Goal: Communication & Community: Answer question/provide support

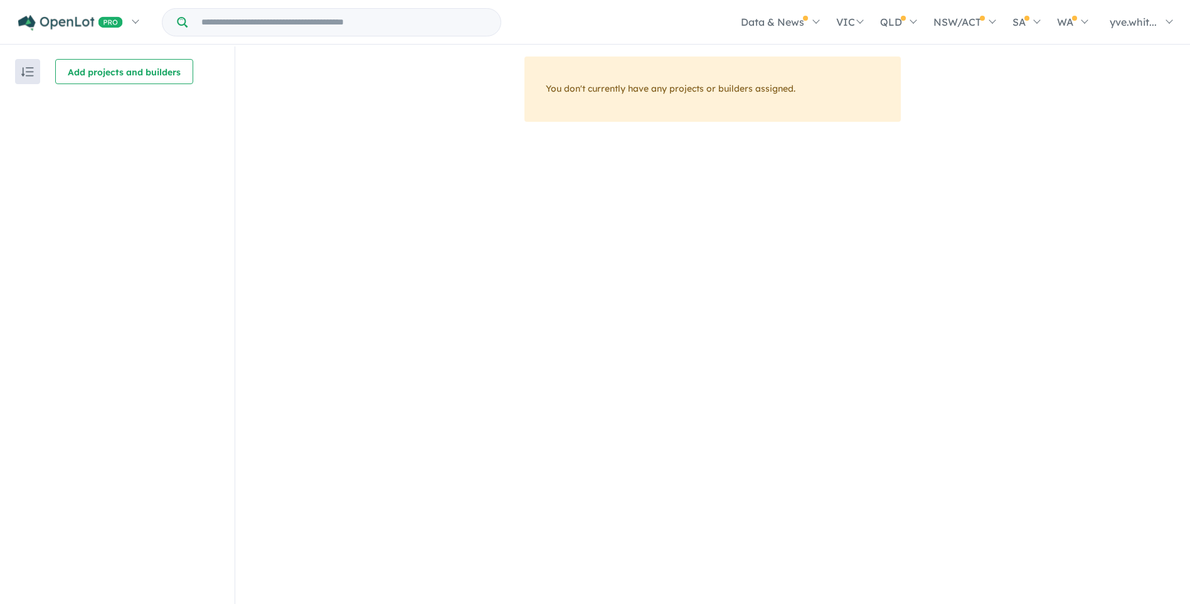
click at [23, 70] on img "button" at bounding box center [27, 71] width 13 height 9
click at [472, 153] on div "You don't currently have any projects or builders assigned." at bounding box center [712, 335] width 955 height 559
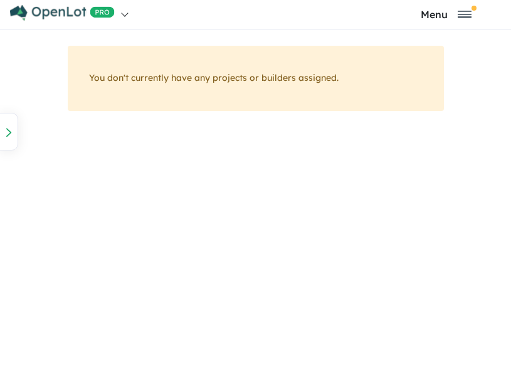
click at [85, 11] on img at bounding box center [62, 13] width 105 height 16
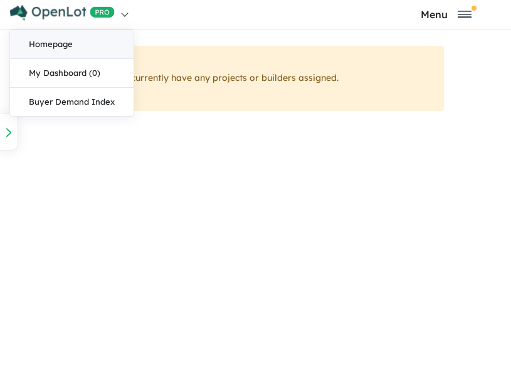
click at [61, 43] on link "Homepage" at bounding box center [72, 44] width 124 height 29
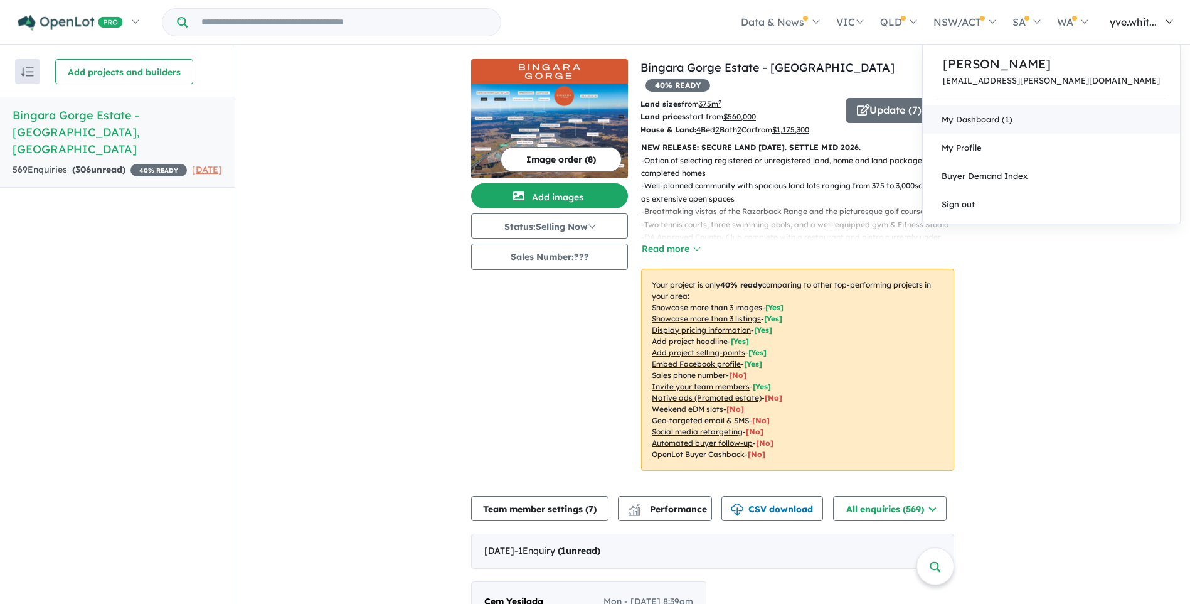
click at [1070, 119] on link "My Dashboard (1)" at bounding box center [1051, 119] width 257 height 28
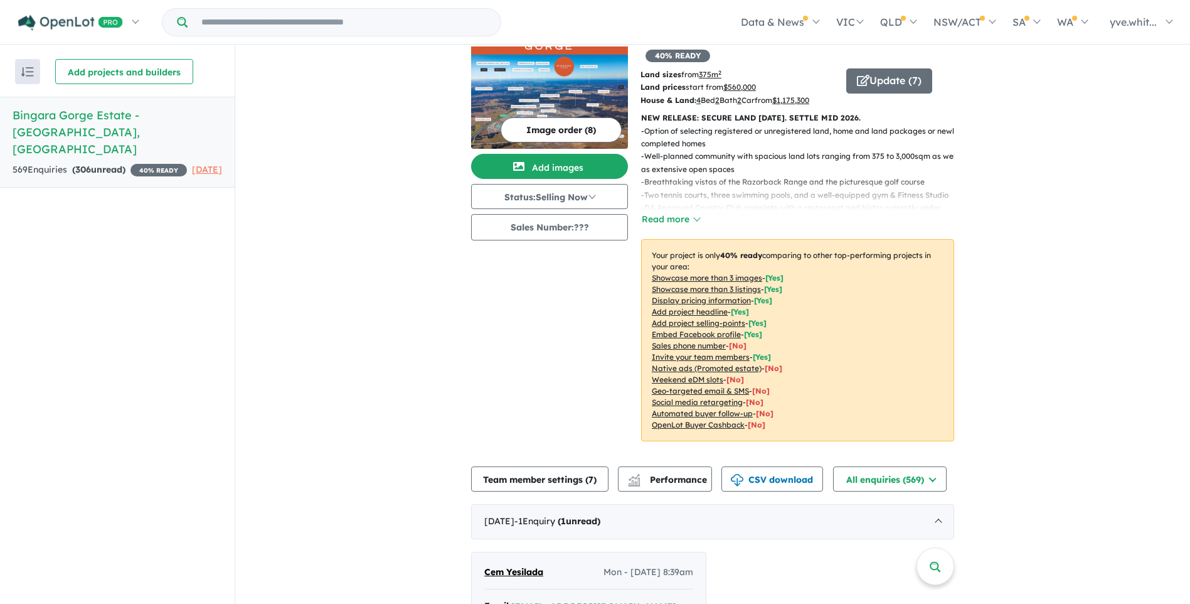
scroll to position [43, 0]
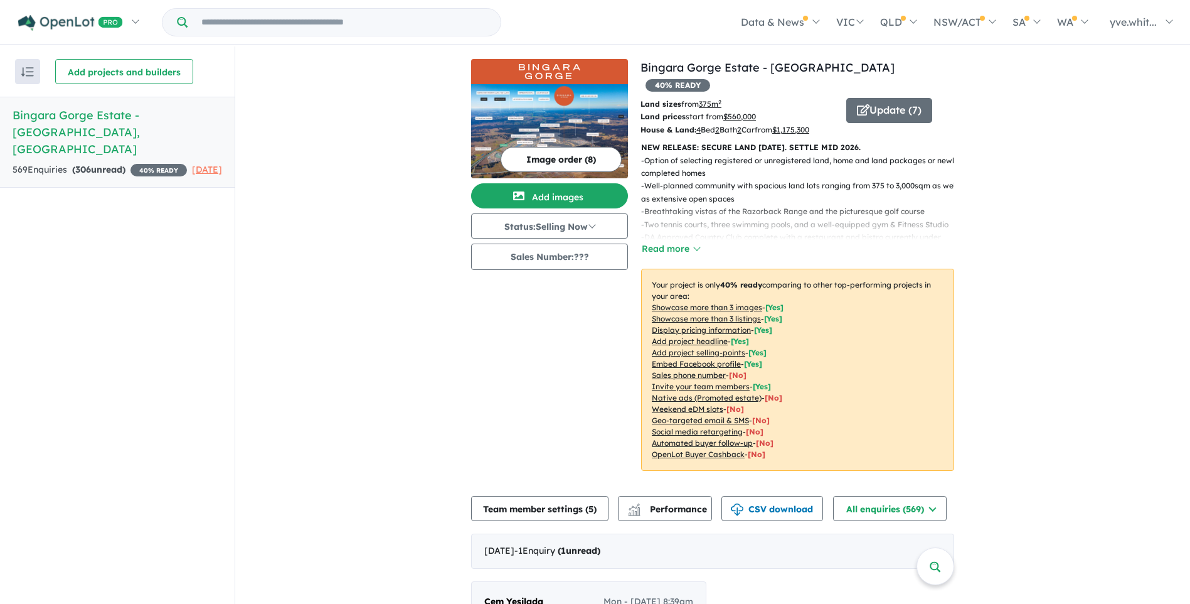
click at [513, 377] on span "Cem Yesilada" at bounding box center [513, 600] width 59 height 11
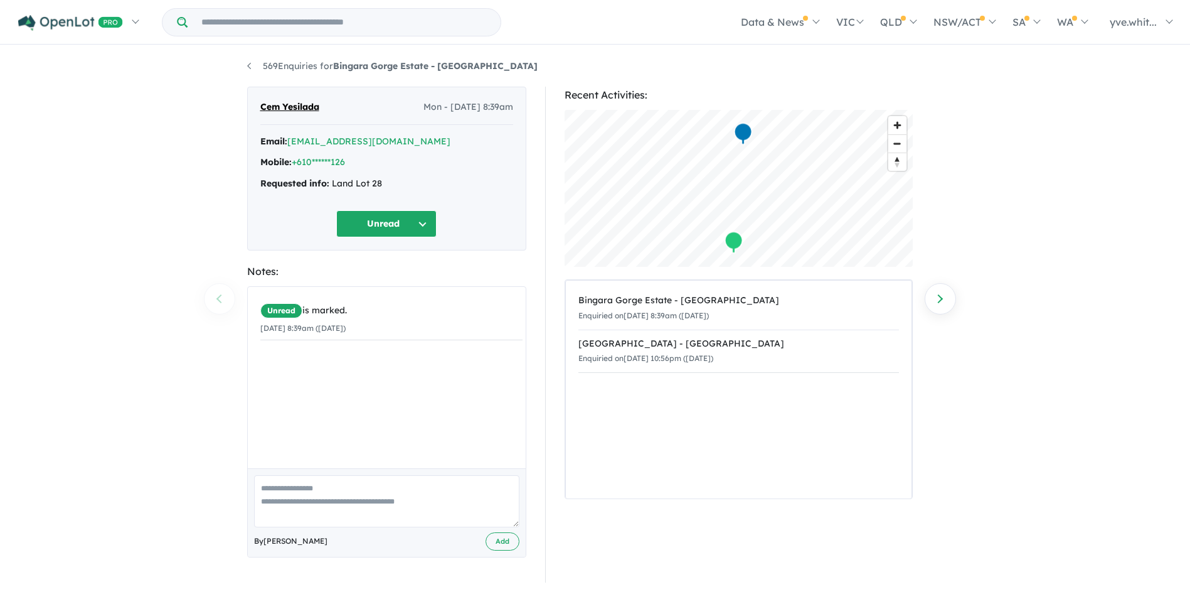
click at [376, 224] on button "Unread" at bounding box center [386, 223] width 100 height 27
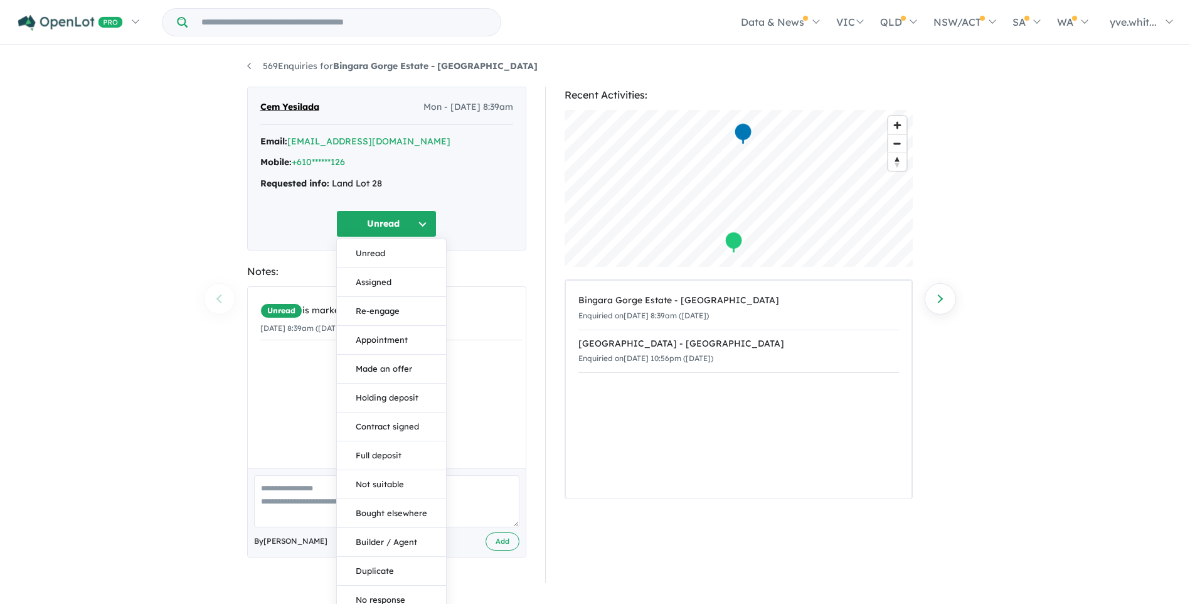
click at [306, 106] on span "Cem Yesilada" at bounding box center [289, 107] width 59 height 15
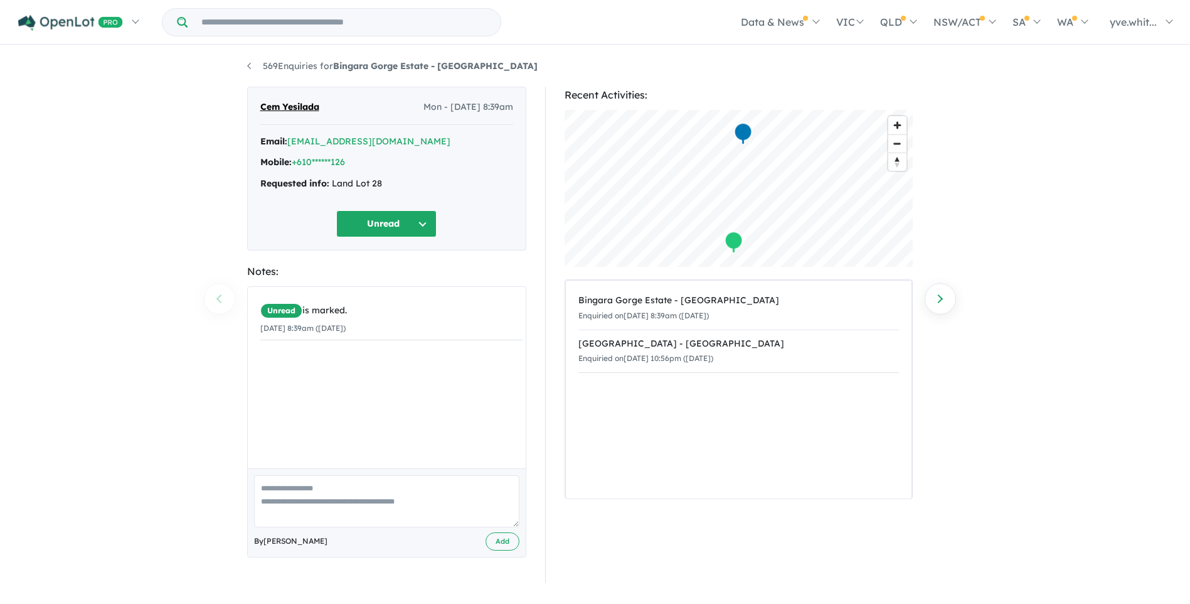
click at [306, 106] on span "Cem Yesilada" at bounding box center [289, 107] width 59 height 15
click at [290, 316] on span "Unread" at bounding box center [281, 310] width 42 height 15
click at [395, 225] on button "Unread" at bounding box center [386, 223] width 100 height 27
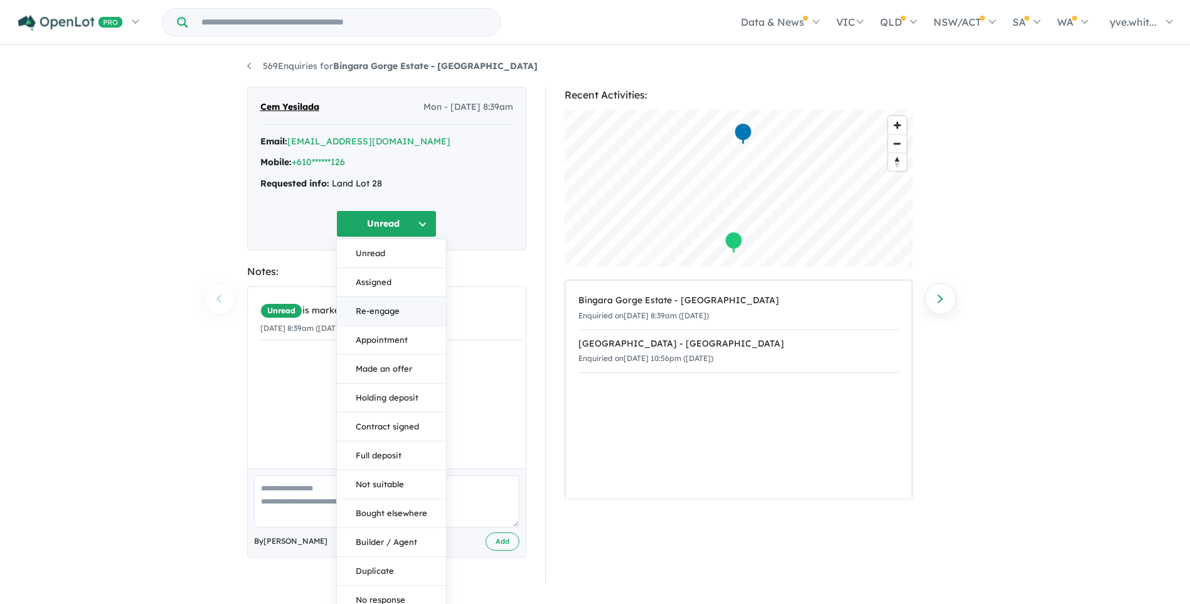
click at [383, 306] on button "Re-engage" at bounding box center [391, 311] width 109 height 29
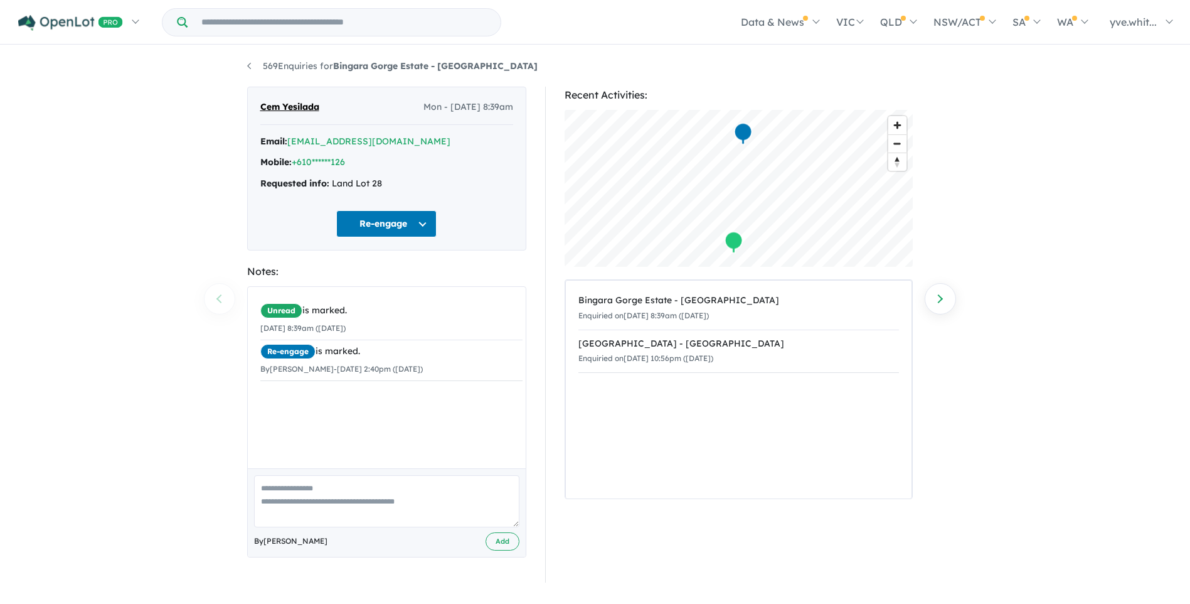
click at [333, 149] on div "Email: [EMAIL_ADDRESS][DOMAIN_NAME] Mobile: +610******126 Requested info: Land …" at bounding box center [386, 165] width 253 height 63
click at [327, 143] on link "[EMAIL_ADDRESS][DOMAIN_NAME]" at bounding box center [368, 141] width 163 height 11
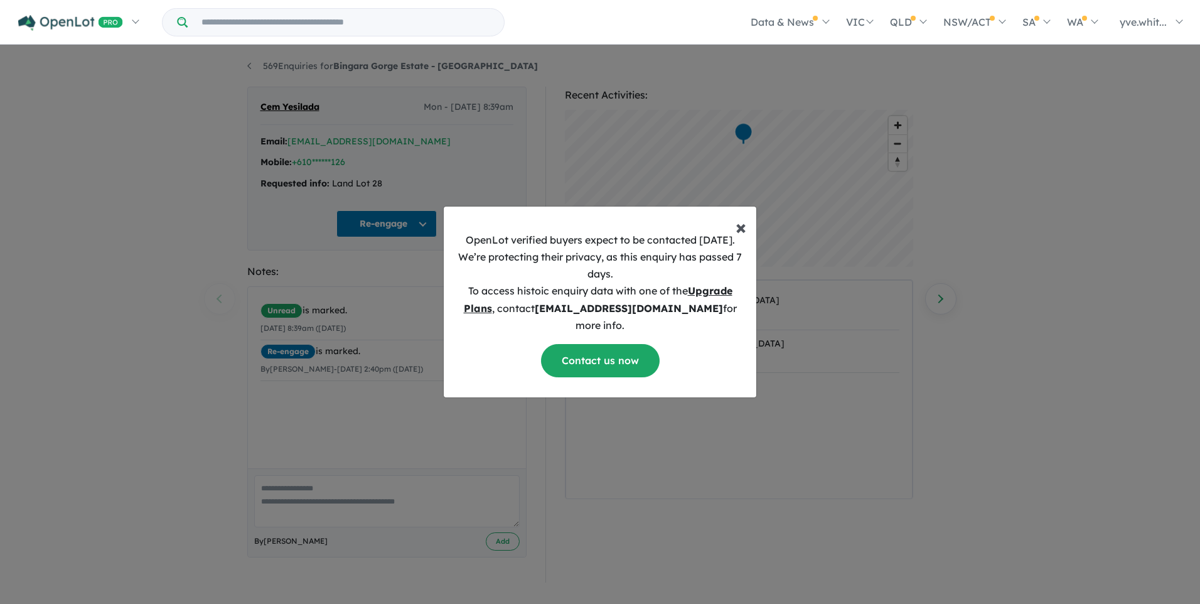
click at [739, 236] on span "×" at bounding box center [740, 226] width 11 height 25
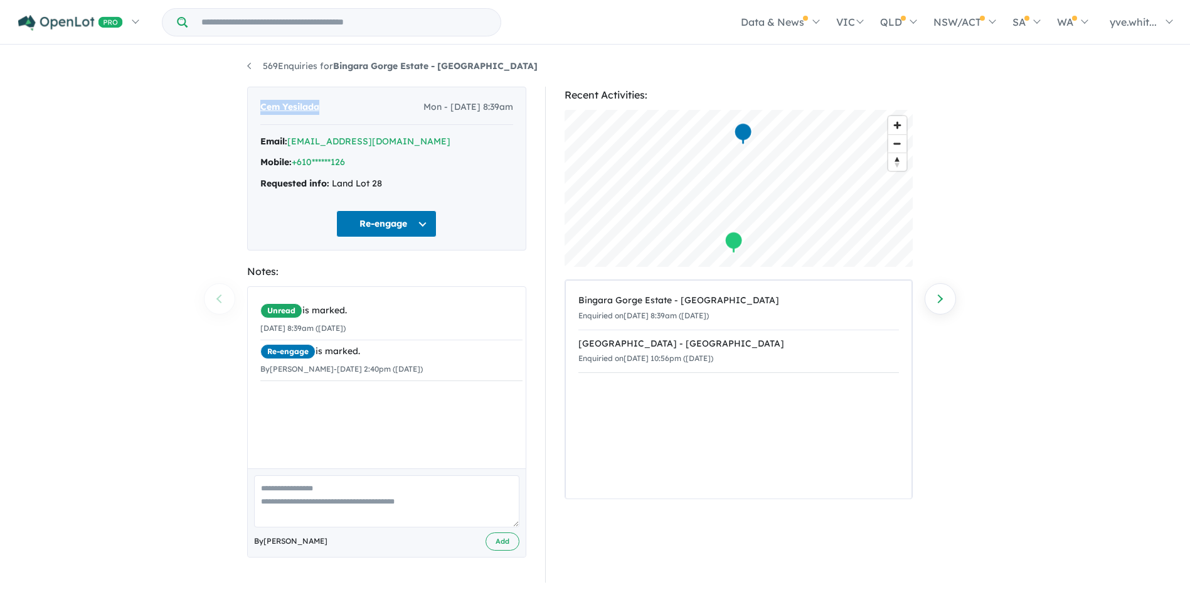
drag, startPoint x: 321, startPoint y: 107, endPoint x: 259, endPoint y: 107, distance: 61.5
click at [259, 107] on div "Cem Yesilada Mon - [DATE] 8:39am Email: [EMAIL_ADDRESS][DOMAIN_NAME] Mobile: +6…" at bounding box center [386, 169] width 279 height 164
copy span "Cem Yesilada"
click at [253, 63] on link "569 Enquiries for Bingara Gorge Estate - [GEOGRAPHIC_DATA]" at bounding box center [392, 65] width 290 height 11
